Goal: Transaction & Acquisition: Purchase product/service

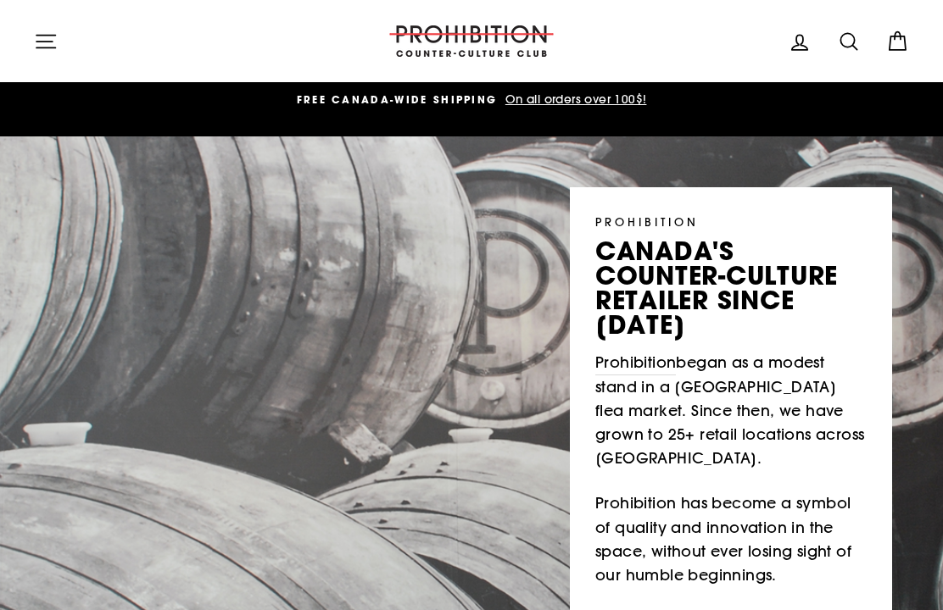
click at [40, 41] on icon "button" at bounding box center [45, 41] width 19 height 13
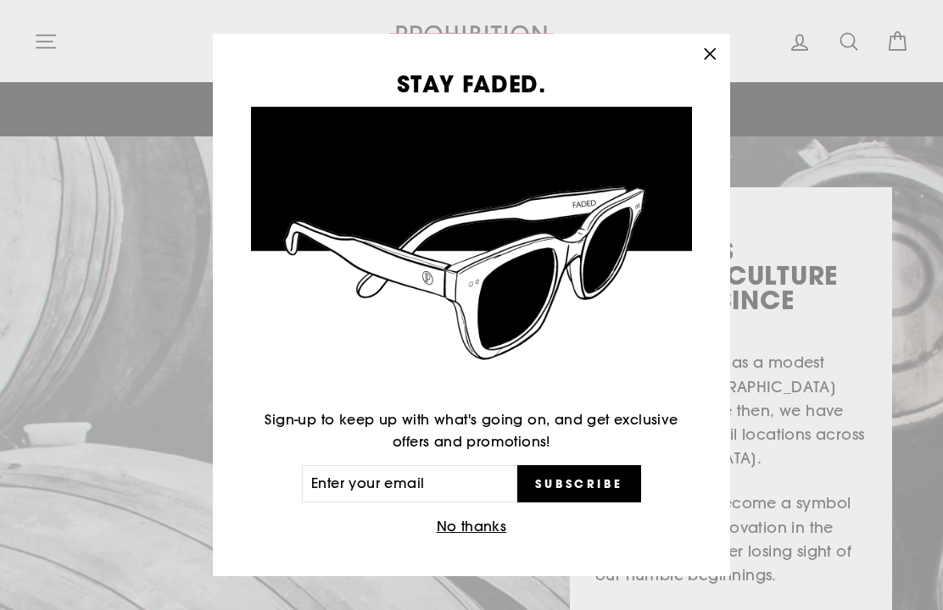
click at [471, 520] on button "No thanks" at bounding box center [472, 527] width 81 height 24
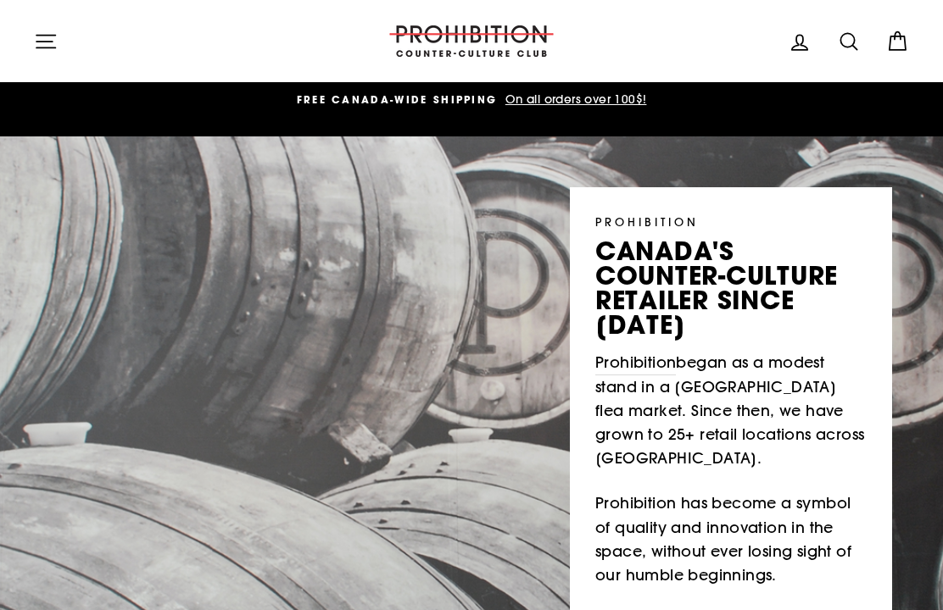
click at [39, 49] on icon "button" at bounding box center [46, 42] width 24 height 24
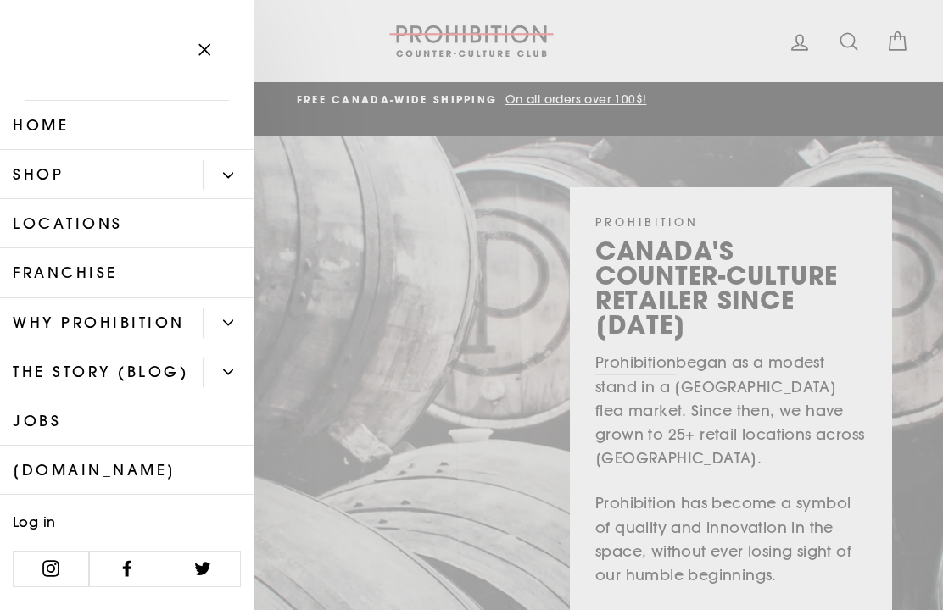
click at [24, 169] on link "Shop" at bounding box center [101, 174] width 203 height 49
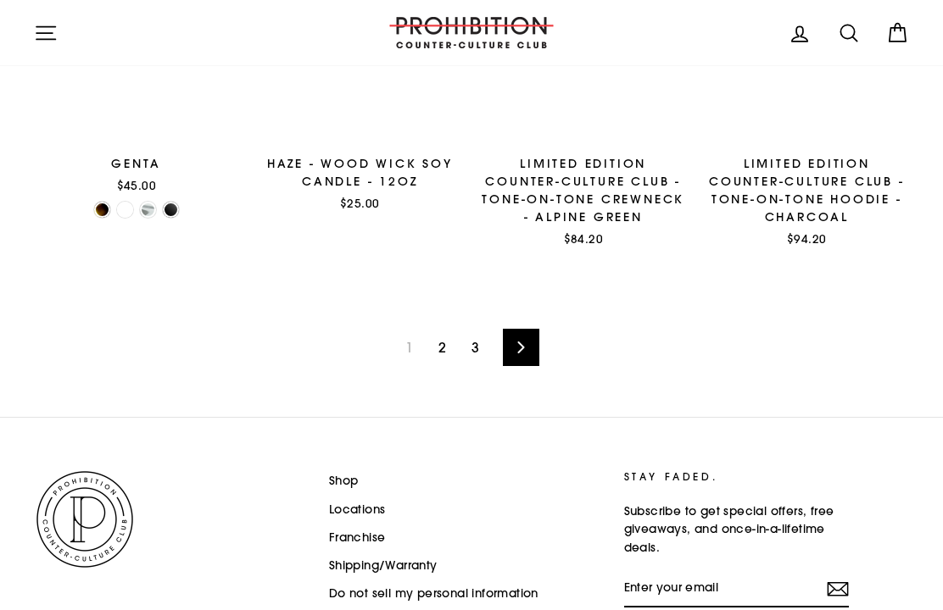
scroll to position [2308, 0]
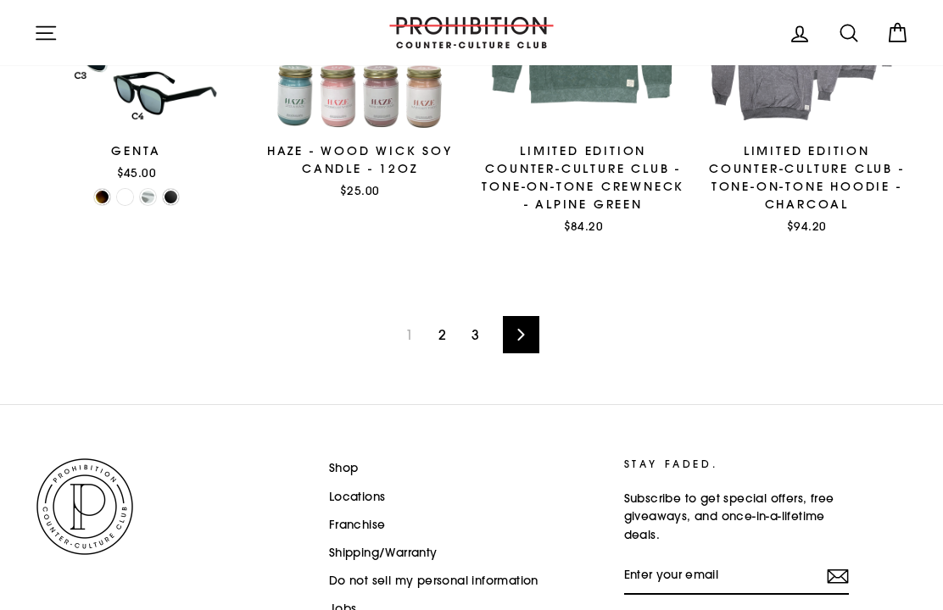
click at [451, 327] on link "2" at bounding box center [442, 334] width 28 height 27
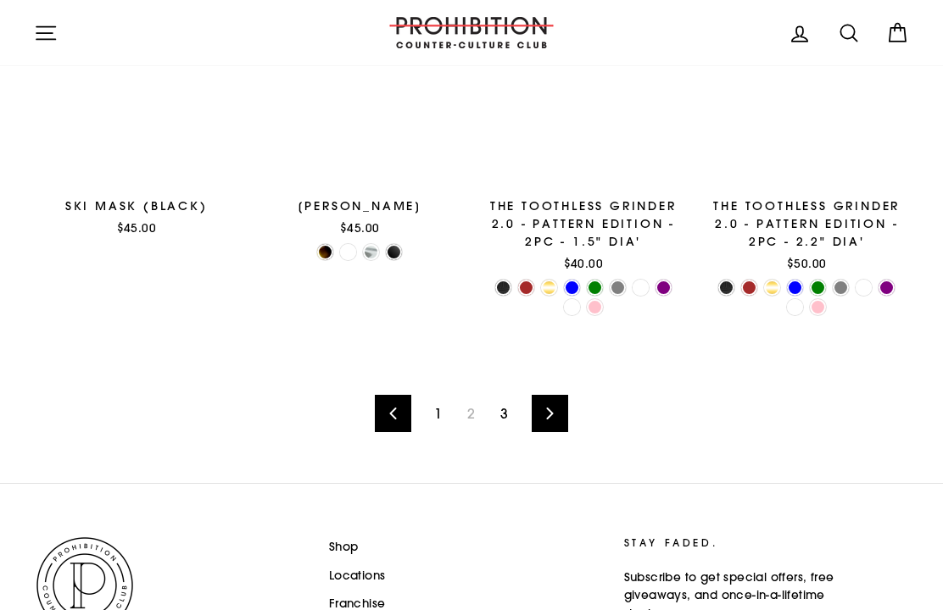
scroll to position [2413, 0]
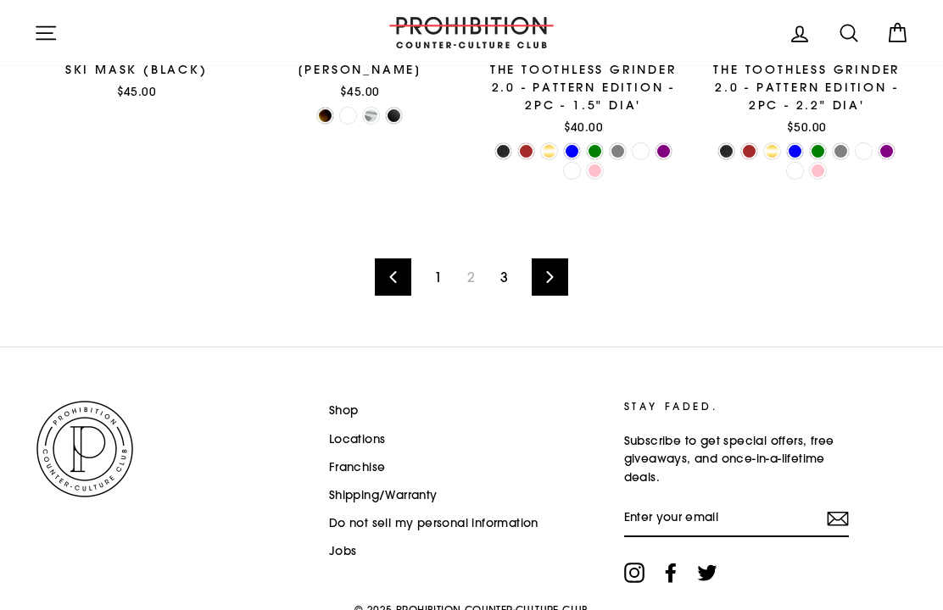
click at [510, 271] on link "3" at bounding box center [504, 277] width 28 height 27
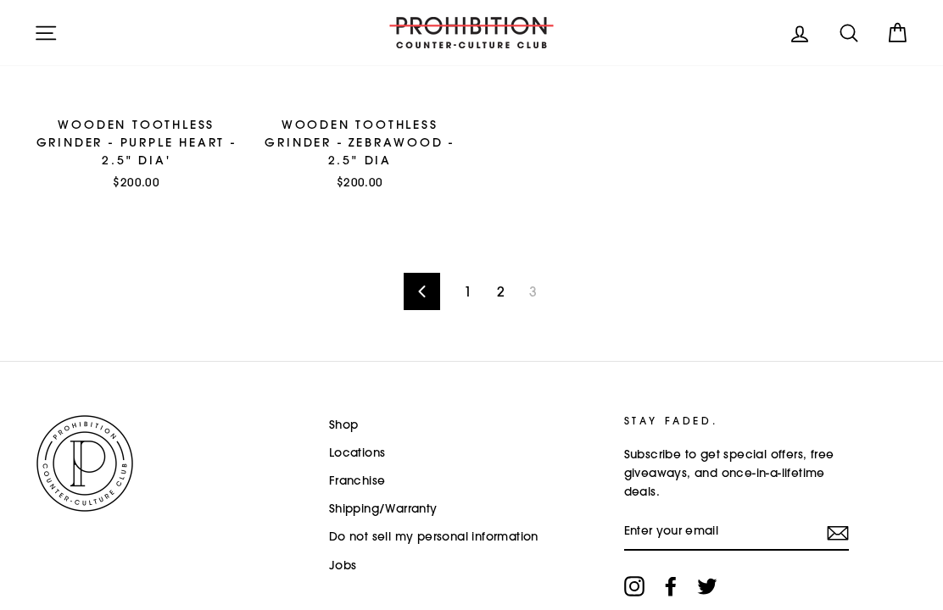
scroll to position [1522, 0]
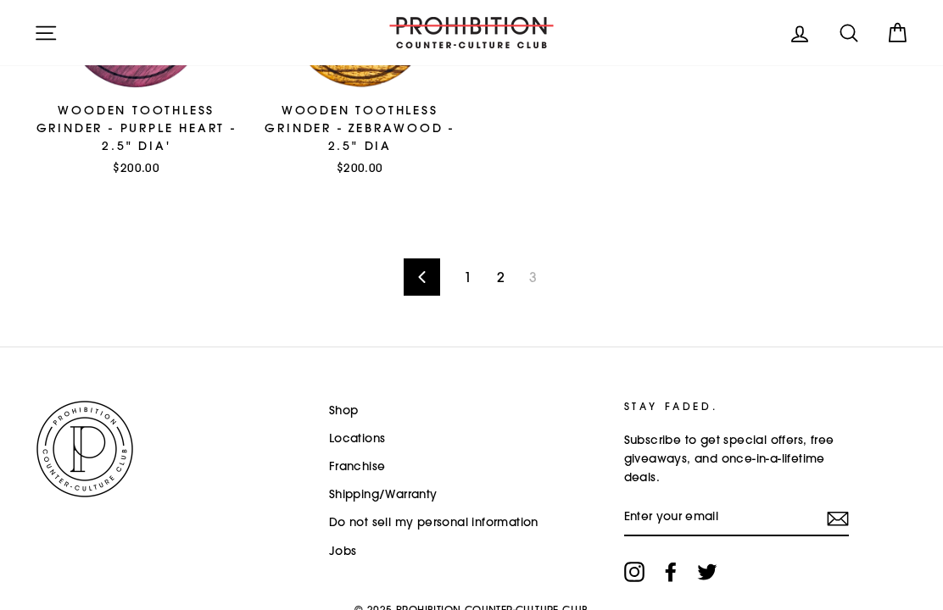
click at [40, 36] on icon "button" at bounding box center [46, 33] width 24 height 24
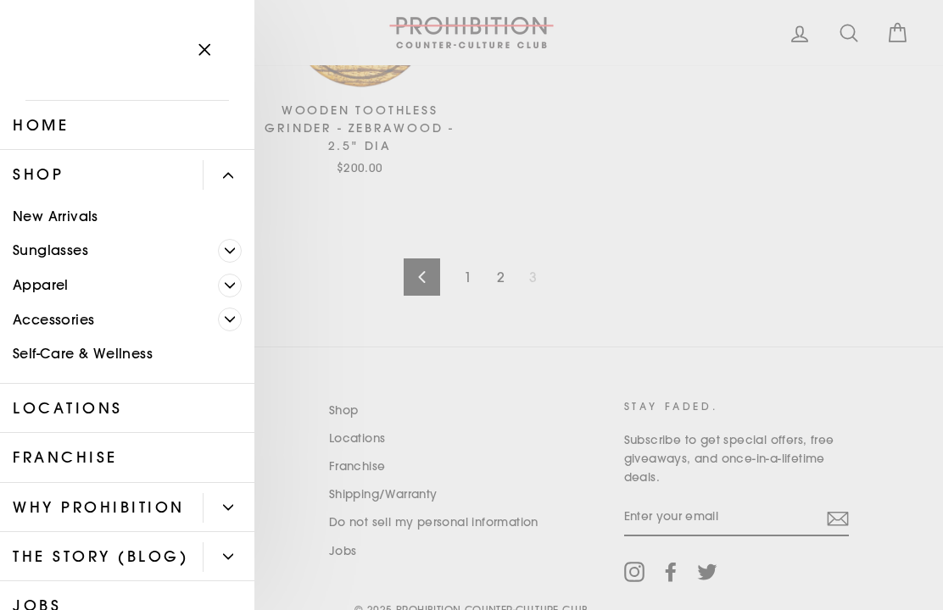
click at [31, 350] on link "Self-Care & Wellness" at bounding box center [127, 354] width 254 height 35
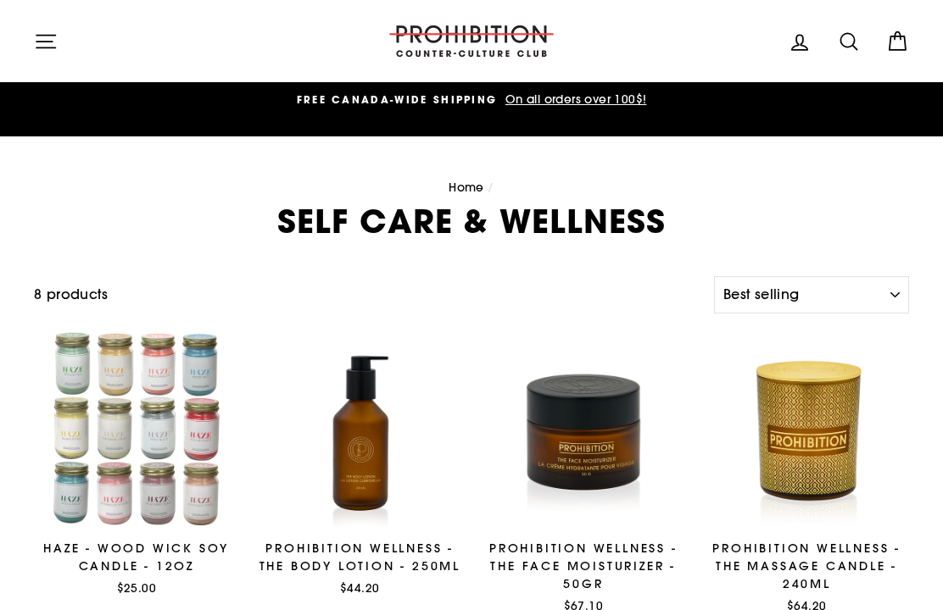
select select "best-selling"
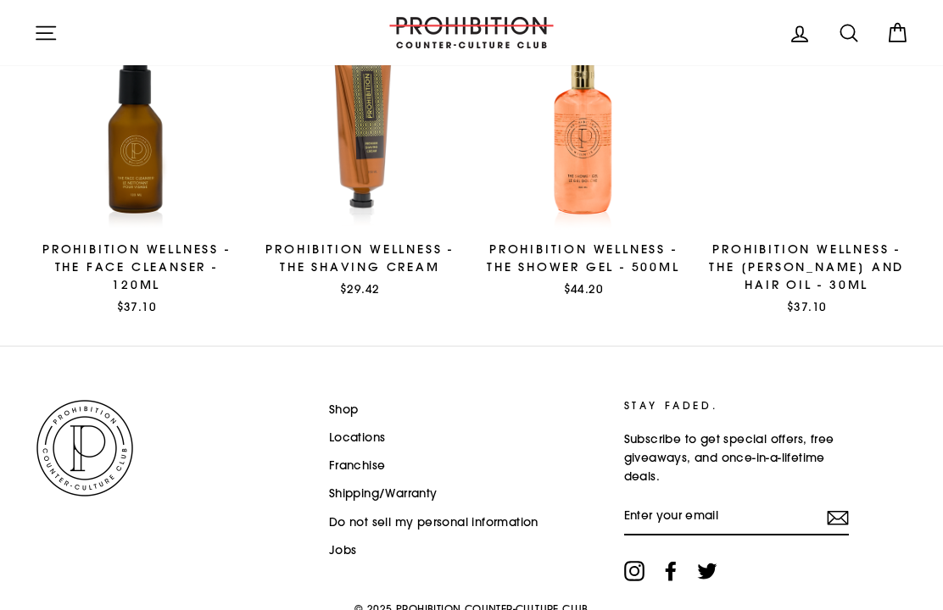
scroll to position [44, 0]
